Goal: Task Accomplishment & Management: Manage account settings

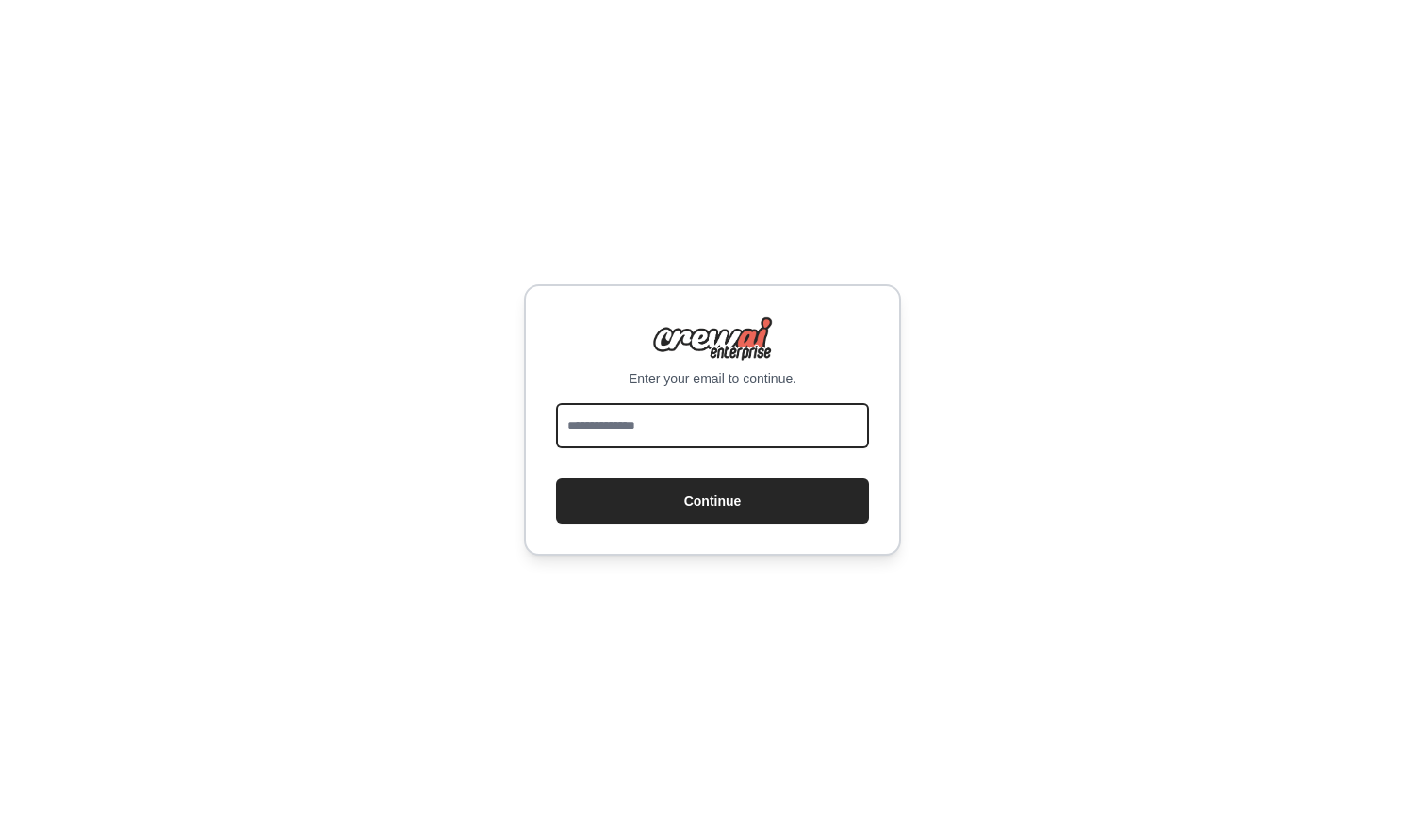
click at [693, 424] on input "email" at bounding box center [712, 426] width 313 height 45
type input "***"
type input "**********"
click at [712, 501] on button "Continue" at bounding box center [712, 501] width 313 height 45
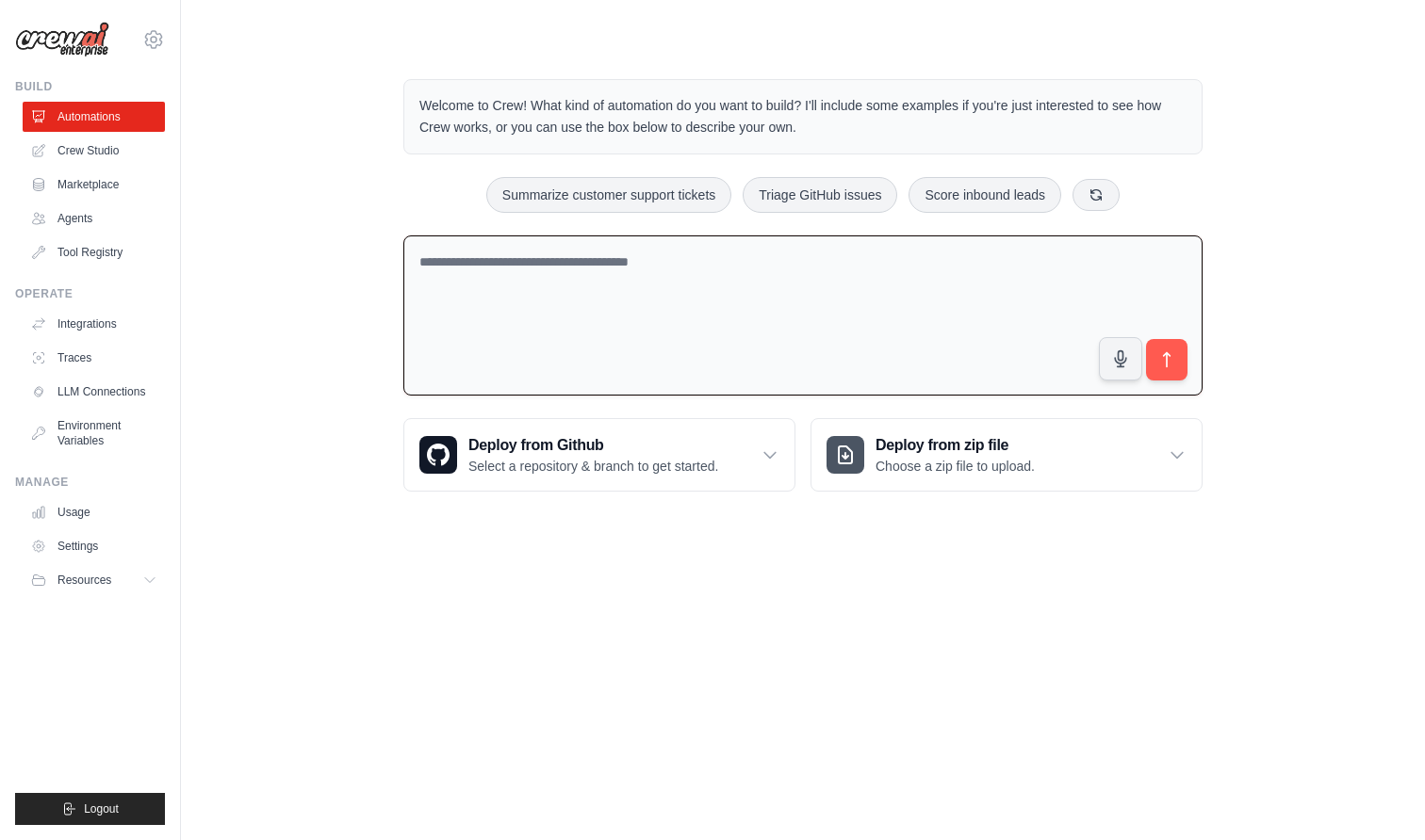
click at [576, 336] on textarea at bounding box center [803, 315] width 799 height 161
click at [340, 256] on div "Welcome to Crew! What kind of automation do you want to build? I'll include som…" at bounding box center [803, 285] width 1183 height 473
click at [93, 523] on link "Usage" at bounding box center [95, 512] width 143 height 30
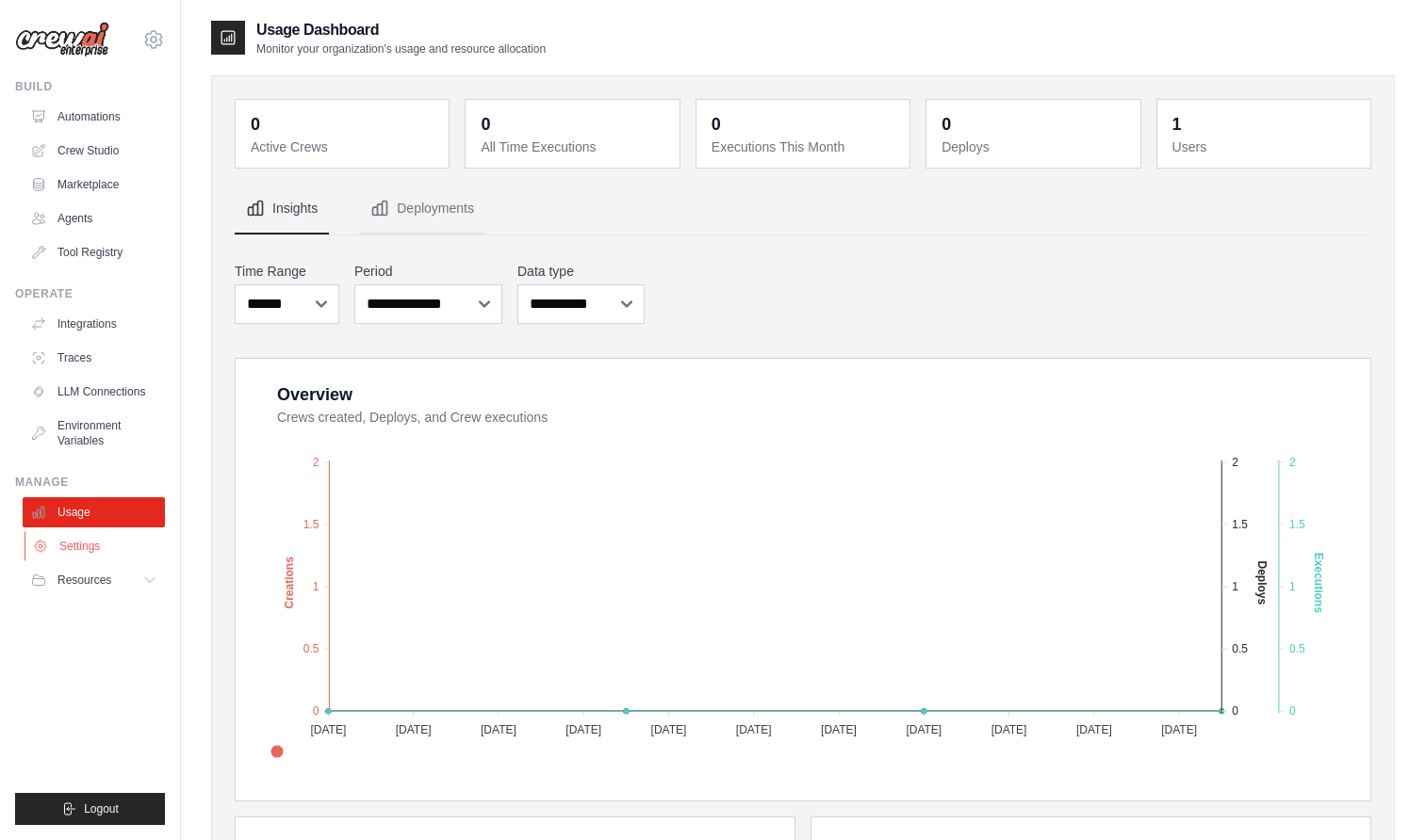
click at [67, 557] on link "Settings" at bounding box center [95, 546] width 143 height 30
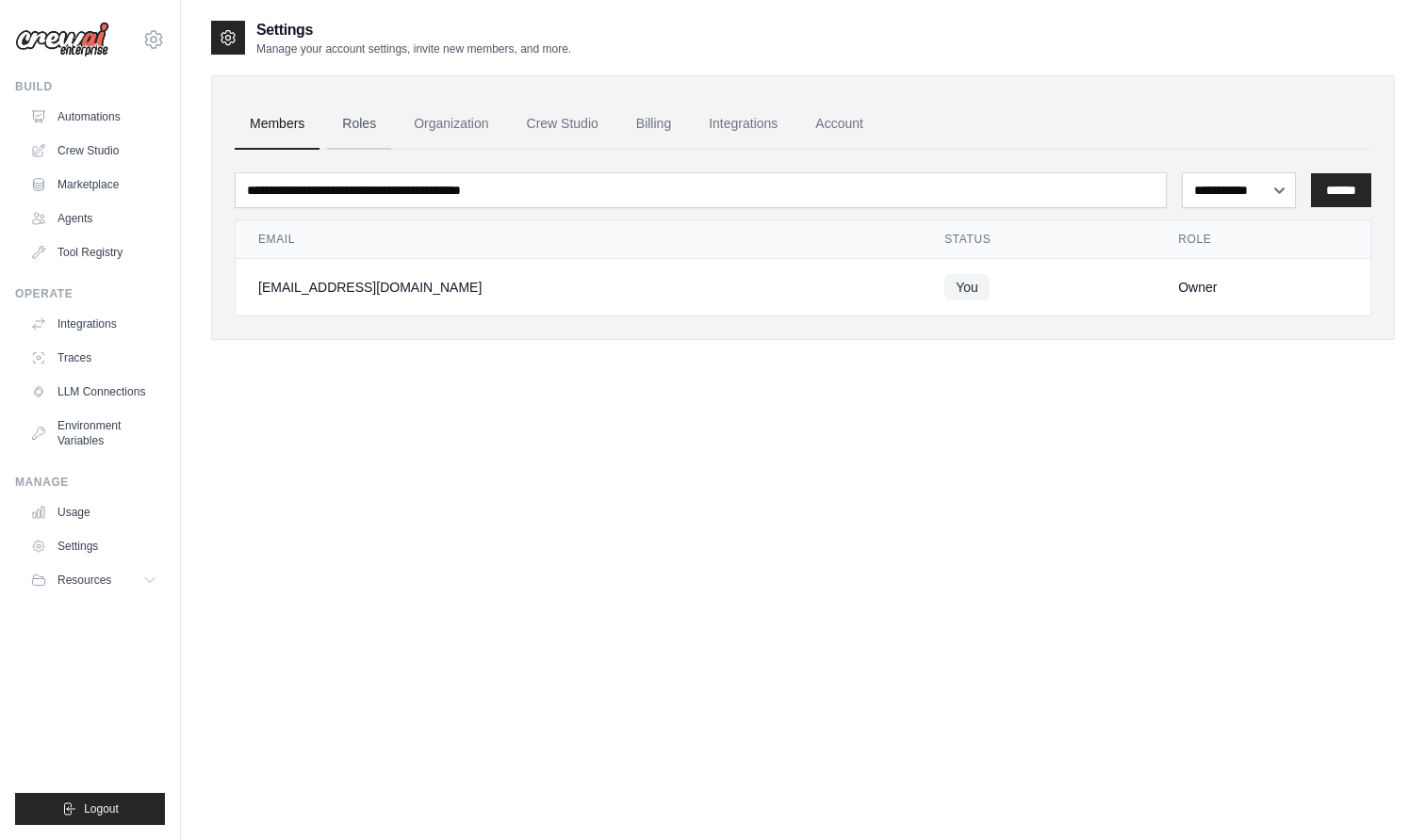
click at [361, 131] on link "Roles" at bounding box center [359, 125] width 64 height 51
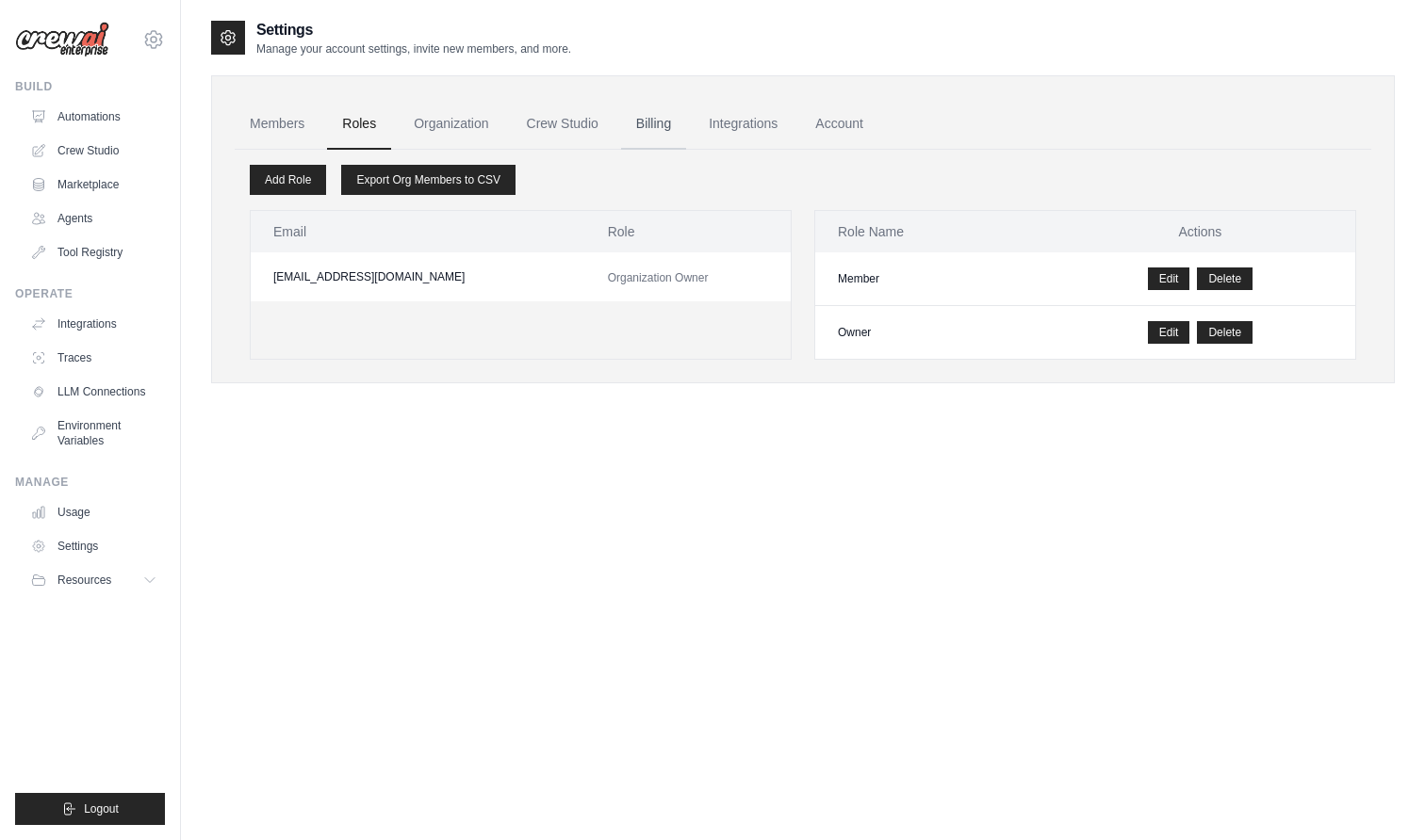
click at [654, 125] on link "Billing" at bounding box center [653, 125] width 65 height 51
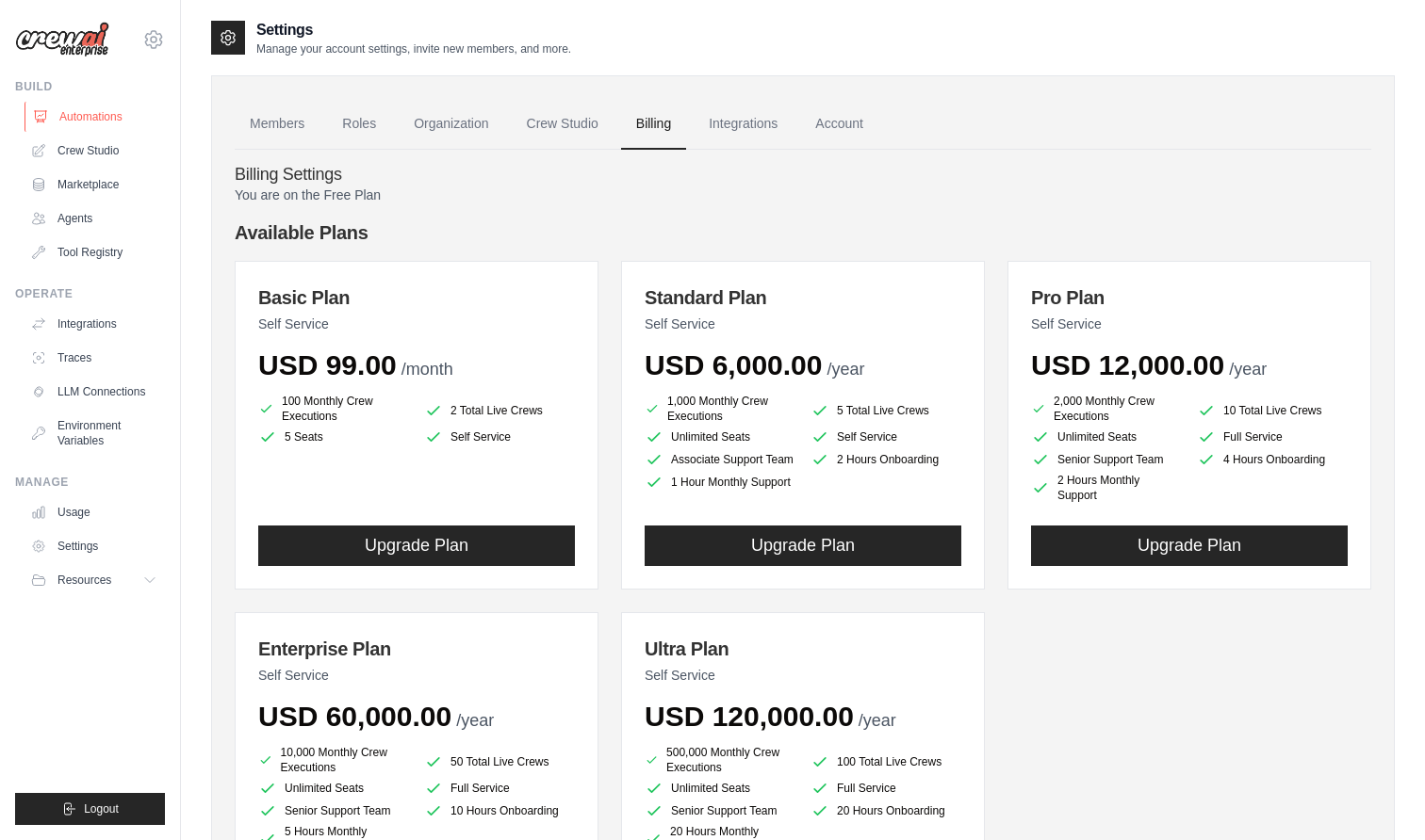
click at [161, 118] on link "Automations" at bounding box center [95, 117] width 143 height 30
